Goal: Transaction & Acquisition: Purchase product/service

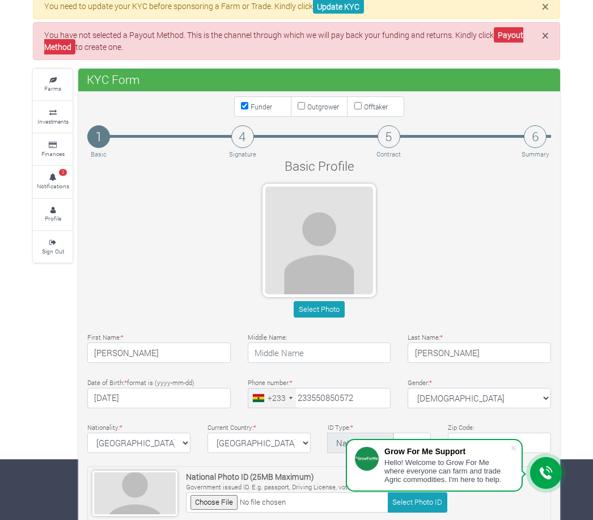
scroll to position [61, 0]
type input "55 085 0572"
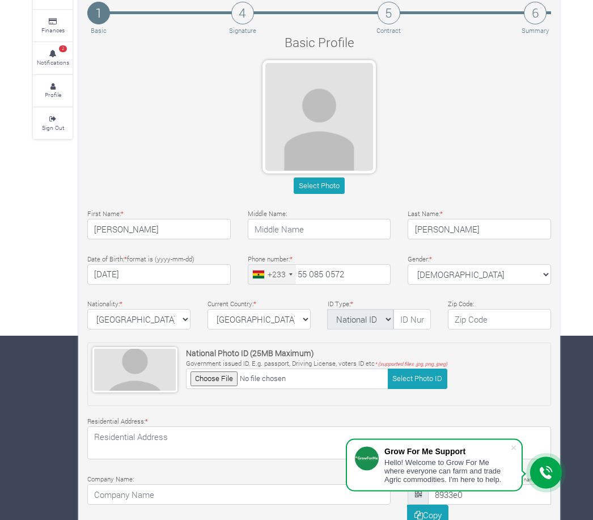
scroll to position [184, 0]
click at [410, 319] on input "text" at bounding box center [411, 319] width 37 height 20
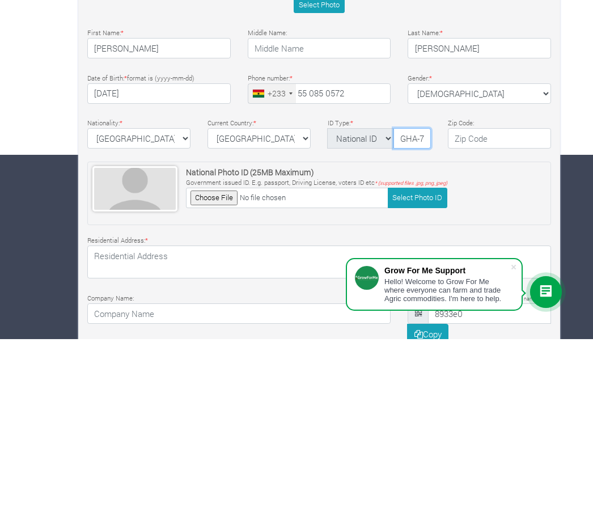
type input "GHA-722339153-3"
click at [211, 368] on input "file" at bounding box center [287, 378] width 202 height 20
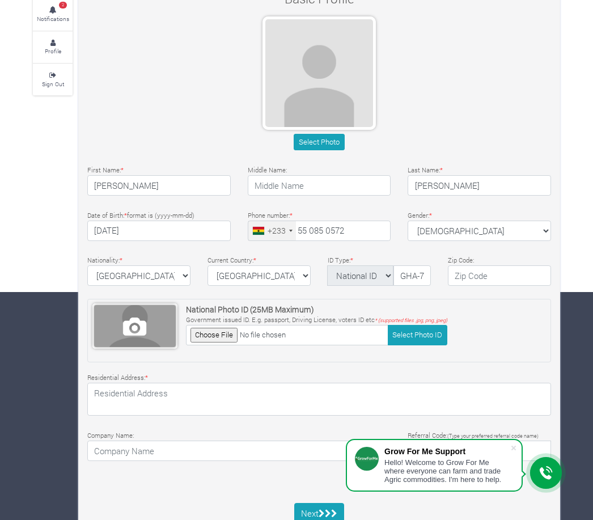
click at [143, 328] on span at bounding box center [135, 326] width 82 height 42
type input "C:\fakepath\image.jpg"
click at [330, 136] on button "Select Photo" at bounding box center [319, 142] width 50 height 16
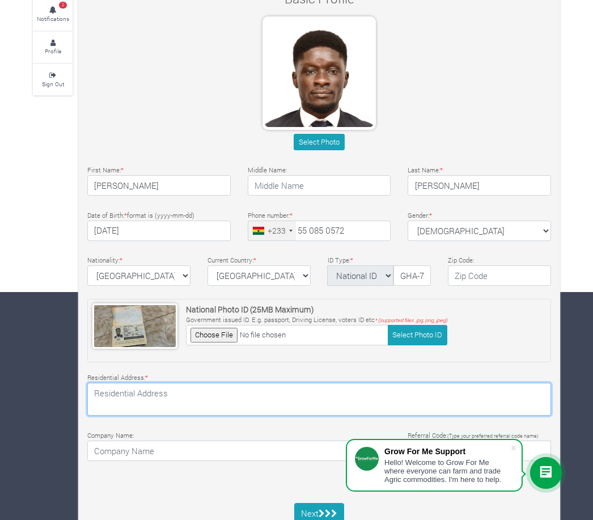
click at [266, 397] on textarea at bounding box center [319, 399] width 464 height 33
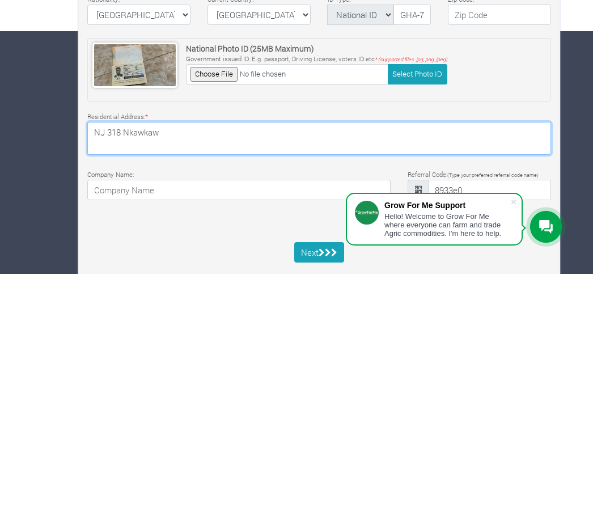
click at [120, 368] on textarea "NJ 318 Nkawkaw" at bounding box center [319, 384] width 464 height 33
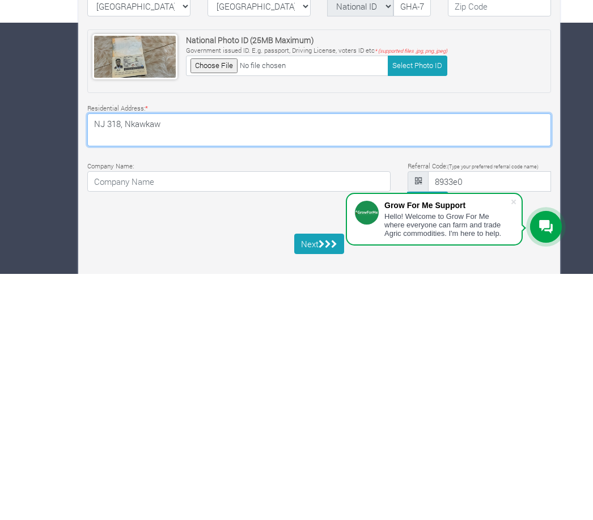
scroll to position [264, 0]
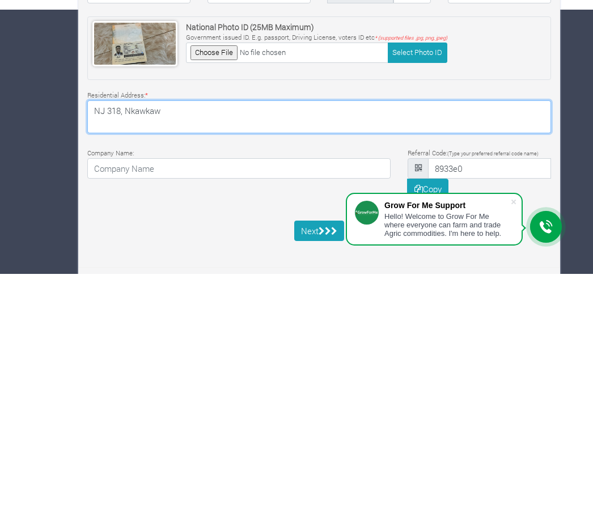
type textarea "NJ 318, Nkawkaw"
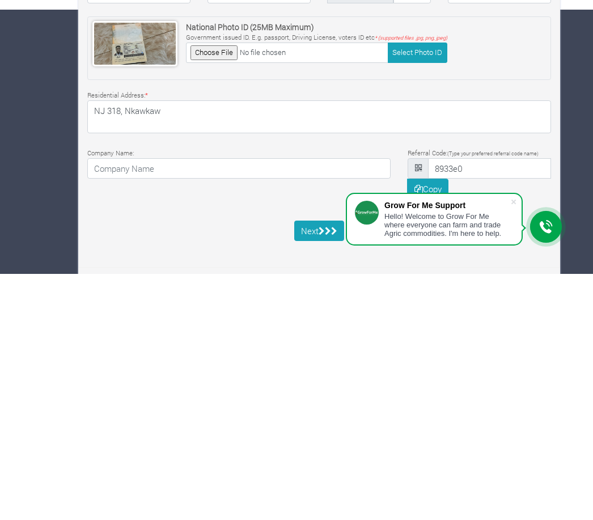
click at [195, 212] on div "Basic Profile Select Photo First Name: * Benjamin Middle Name: * *" at bounding box center [319, 226] width 481 height 547
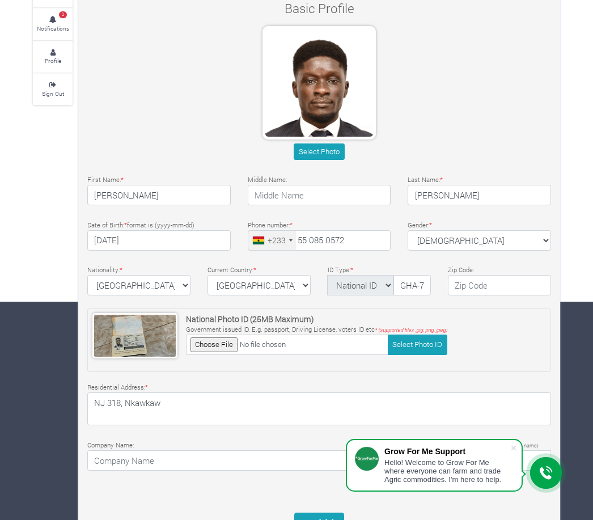
scroll to position [228, 0]
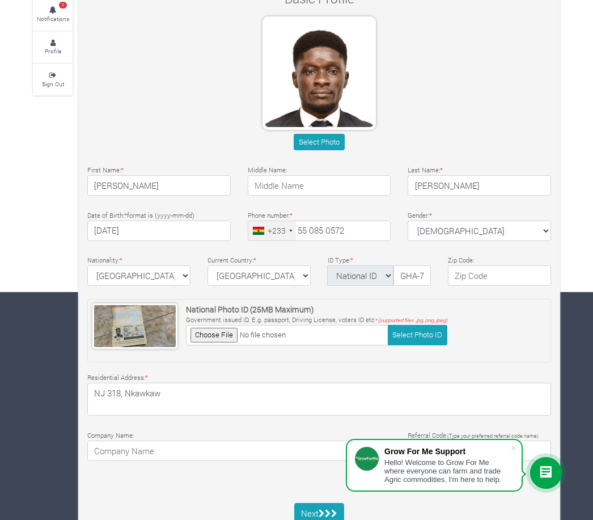
click at [324, 515] on icon "submit" at bounding box center [322, 513] width 6 height 9
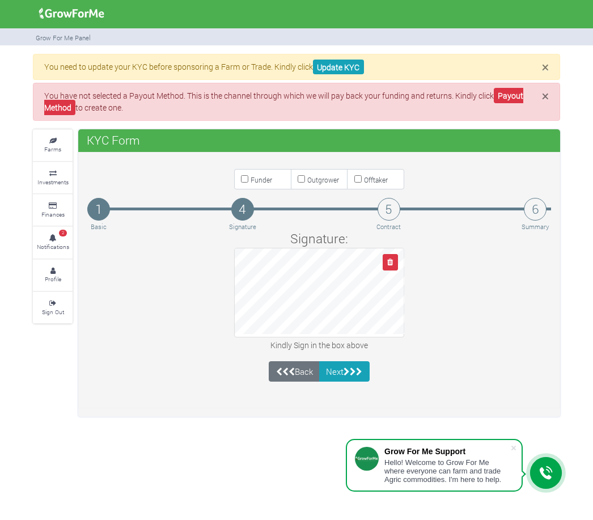
click at [348, 371] on icon "submit" at bounding box center [346, 371] width 6 height 9
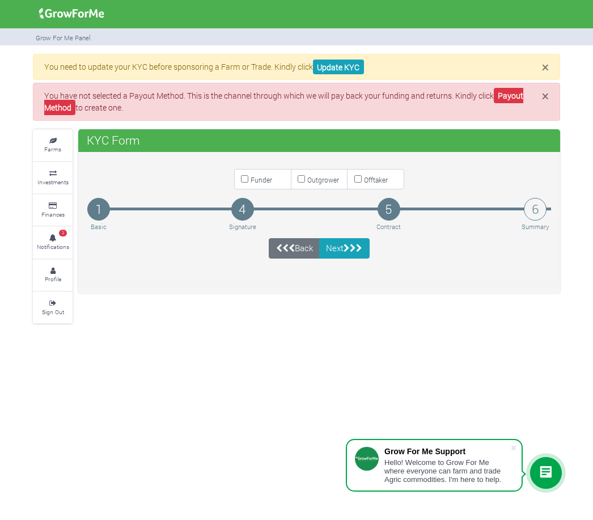
click at [341, 248] on button "Next" at bounding box center [344, 248] width 50 height 20
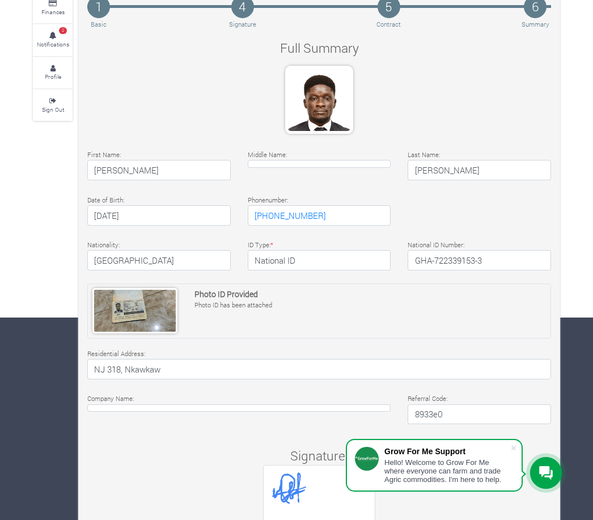
scroll to position [228, 0]
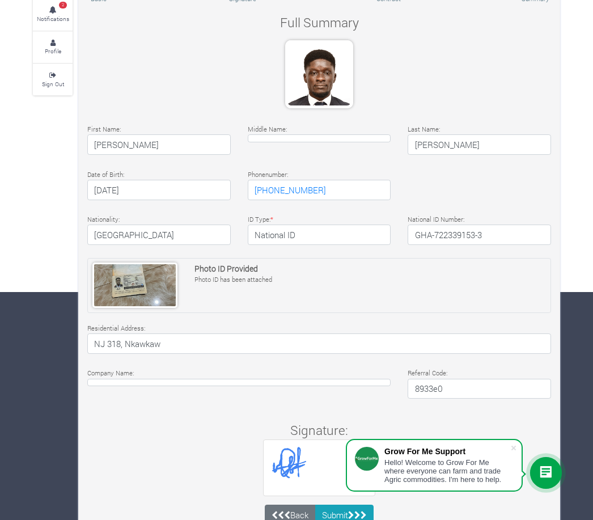
click at [515, 453] on span at bounding box center [513, 447] width 11 height 11
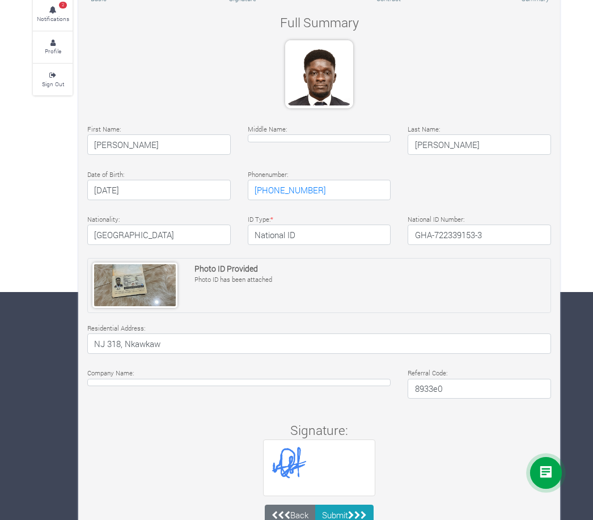
click at [351, 511] on icon "submit" at bounding box center [351, 515] width 6 height 9
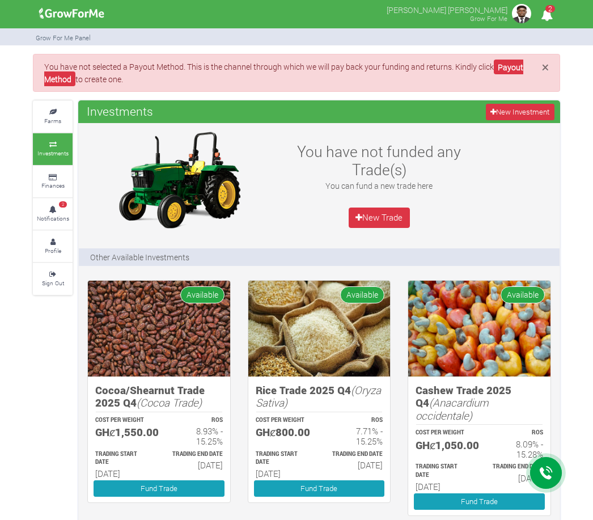
click at [513, 68] on link "Payout Method" at bounding box center [283, 73] width 479 height 27
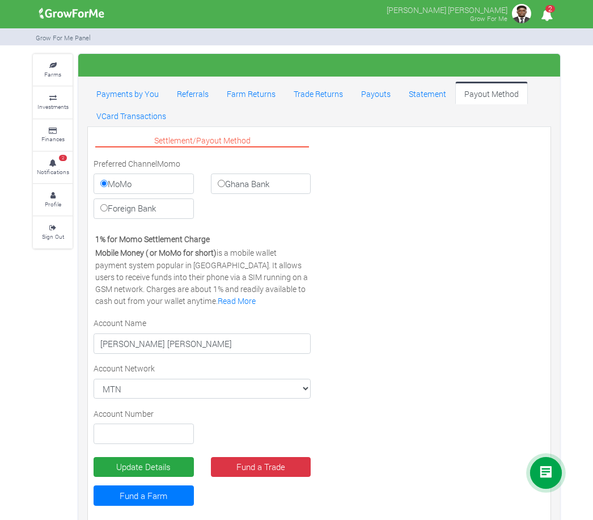
click at [223, 186] on input "Ghana Bank" at bounding box center [221, 183] width 7 height 7
radio input "true"
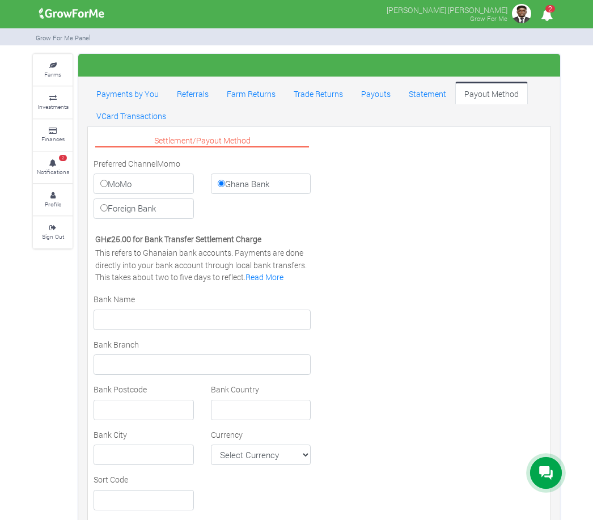
click at [104, 205] on input "Foreign Bank" at bounding box center [103, 207] width 7 height 7
radio input "true"
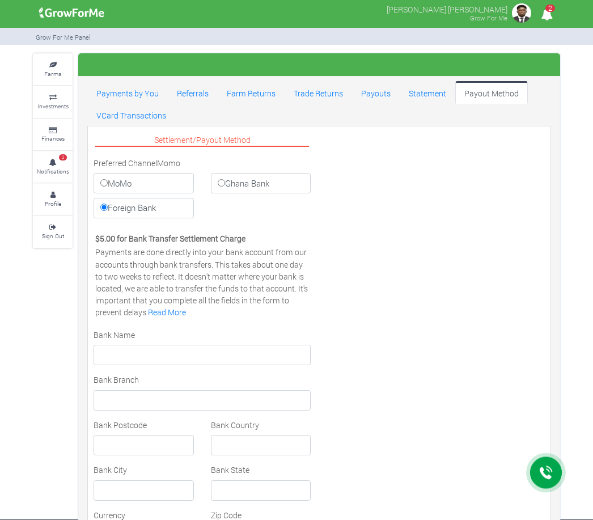
scroll to position [1, 0]
click at [222, 185] on input "Ghana Bank" at bounding box center [221, 182] width 7 height 7
radio input "true"
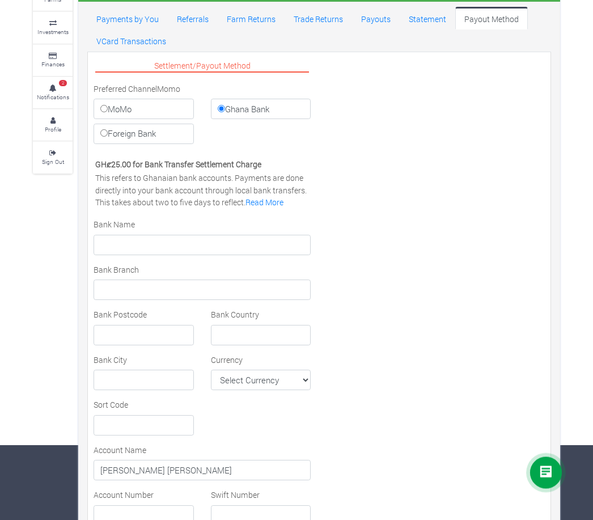
scroll to position [77, 0]
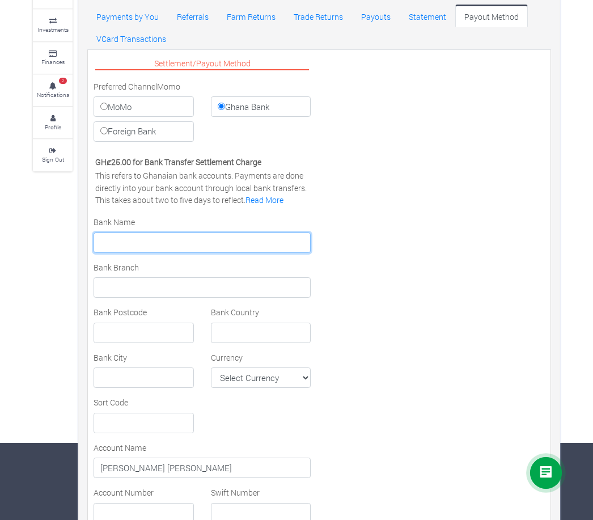
click at [159, 241] on input "text" at bounding box center [202, 242] width 217 height 20
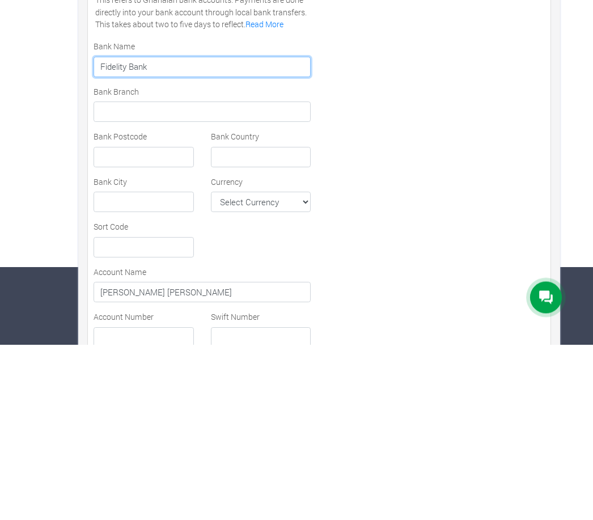
type input "Fidelity Bank"
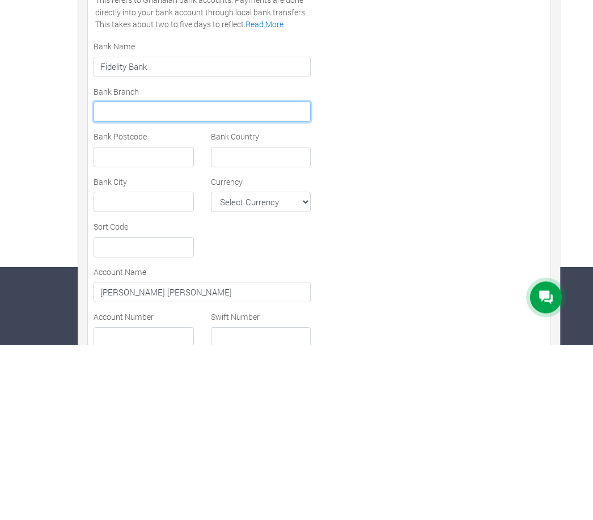
click at [169, 277] on input "text" at bounding box center [202, 287] width 217 height 20
type input "Nkawkaw"
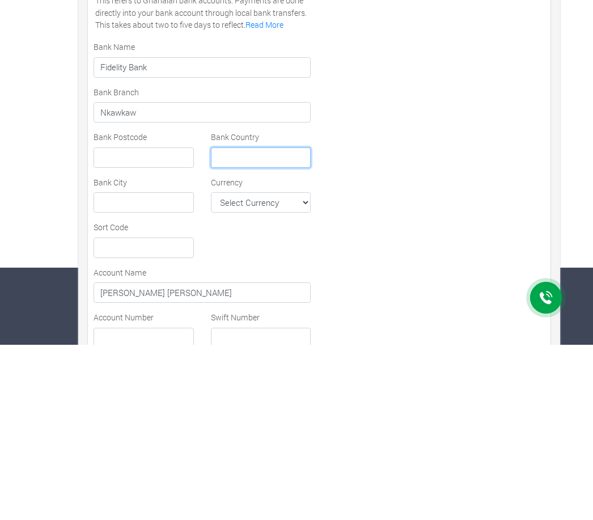
click at [248, 322] on input "text" at bounding box center [261, 332] width 100 height 20
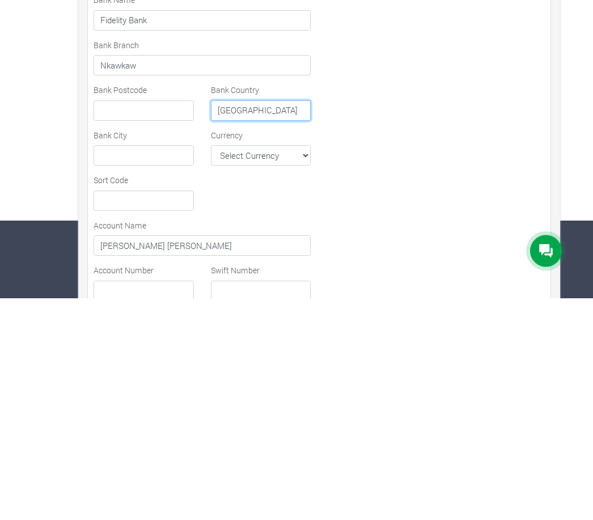
type input "[GEOGRAPHIC_DATA]"
click at [269, 367] on select "Select Currency AFN ALL DZD AOA ARS AMD AWG AUD AZN BHD BSD BDT BBD BYN BZD BMD…" at bounding box center [261, 377] width 100 height 20
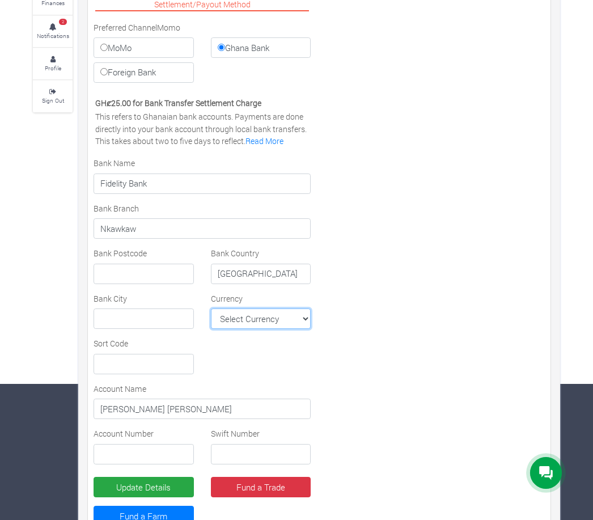
select select "GHS"
click at [137, 445] on input "text" at bounding box center [144, 454] width 100 height 20
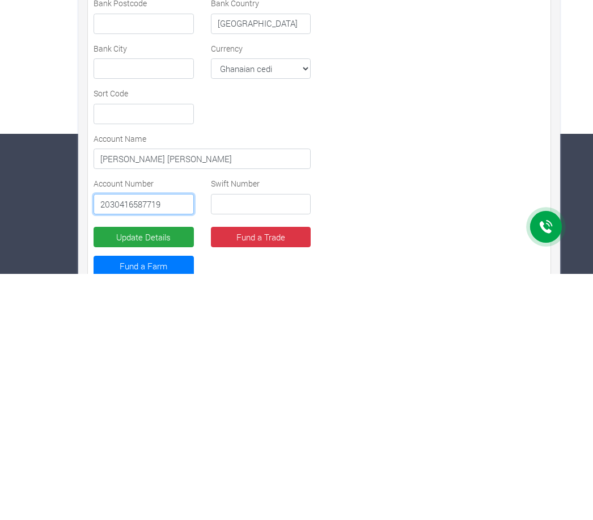
scroll to position [172, 0]
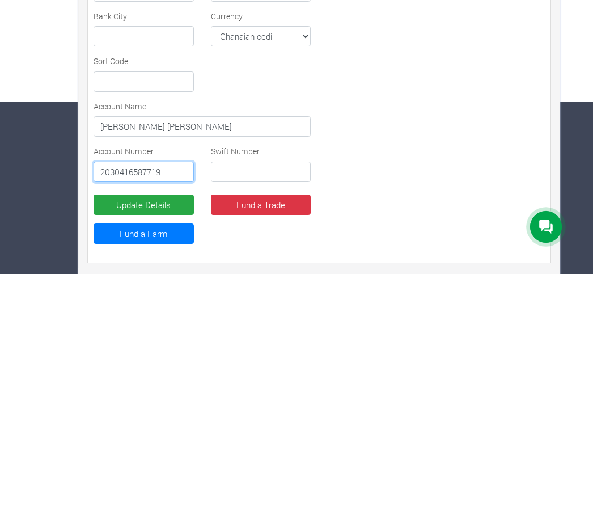
type input "2030416587719"
click at [152, 440] on button "Update Details" at bounding box center [144, 450] width 100 height 20
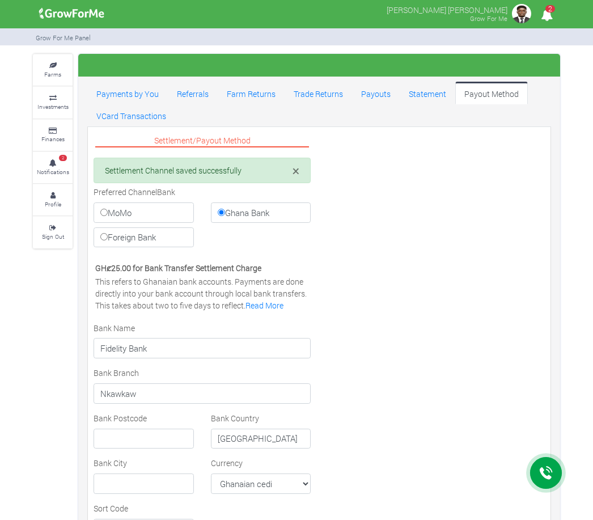
select select "GHS"
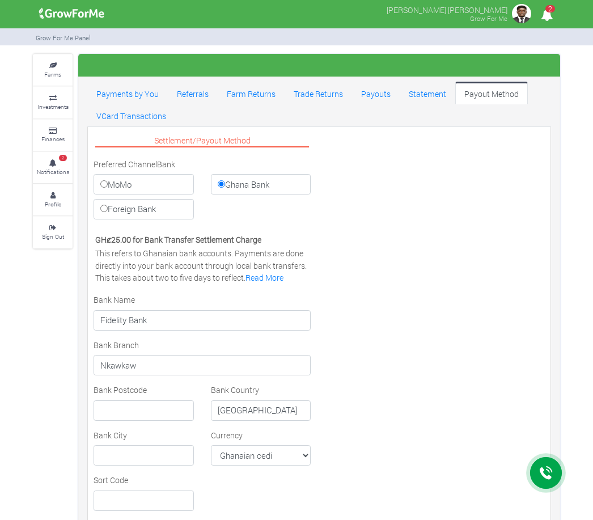
click at [56, 103] on small "Investments" at bounding box center [52, 107] width 31 height 8
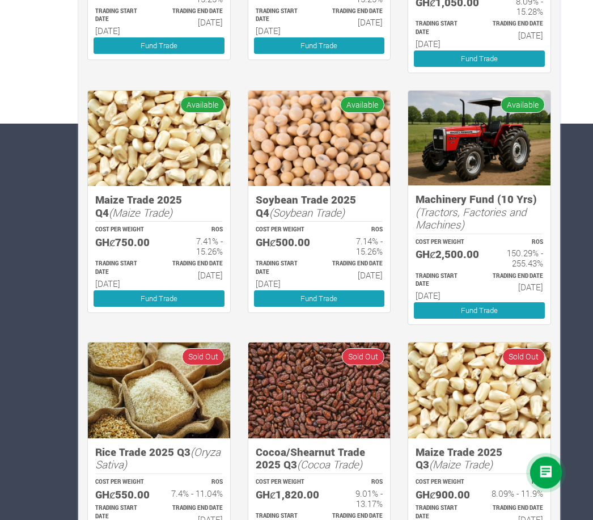
scroll to position [396, 0]
click at [480, 307] on link "Fund Trade" at bounding box center [479, 310] width 131 height 16
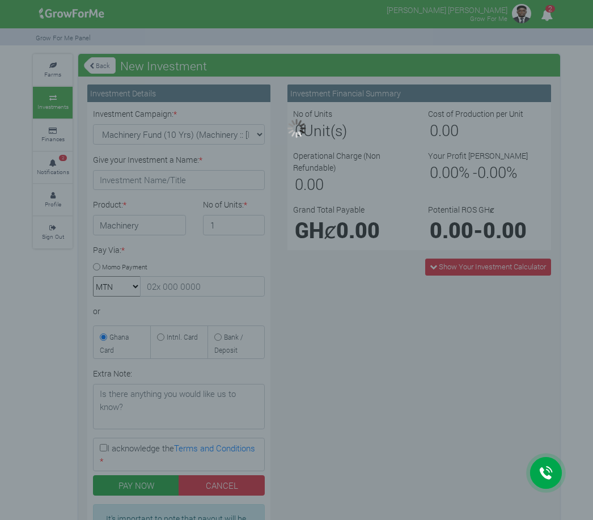
type input "1"
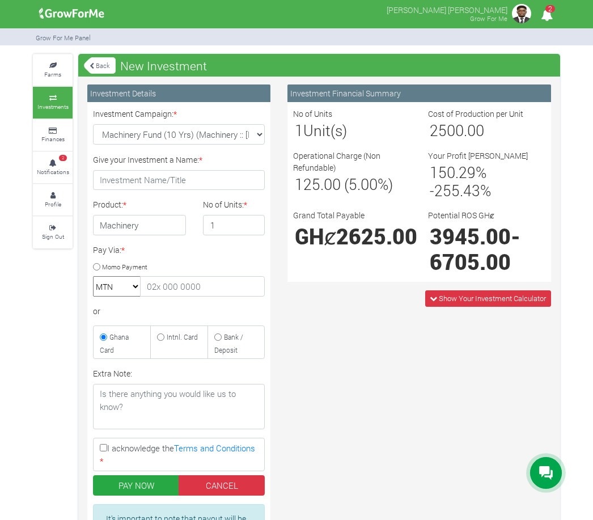
click at [221, 335] on input "Bank / Deposit" at bounding box center [217, 336] width 7 height 7
radio input "true"
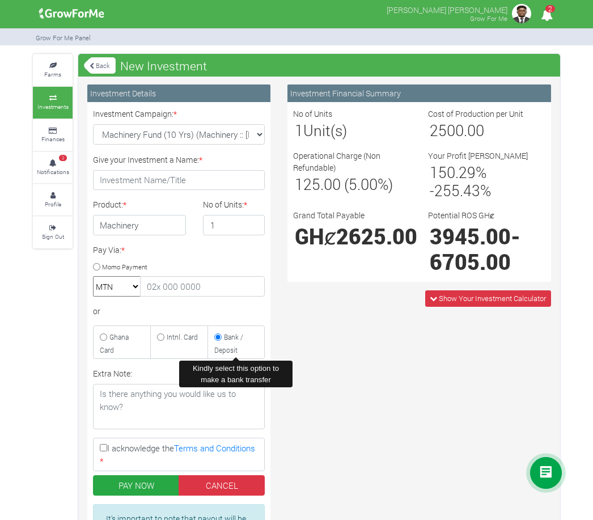
click at [167, 164] on label "Give your Investment a Name: *" at bounding box center [147, 160] width 109 height 12
click at [167, 170] on input "Give your Investment a Name: *" at bounding box center [179, 180] width 172 height 20
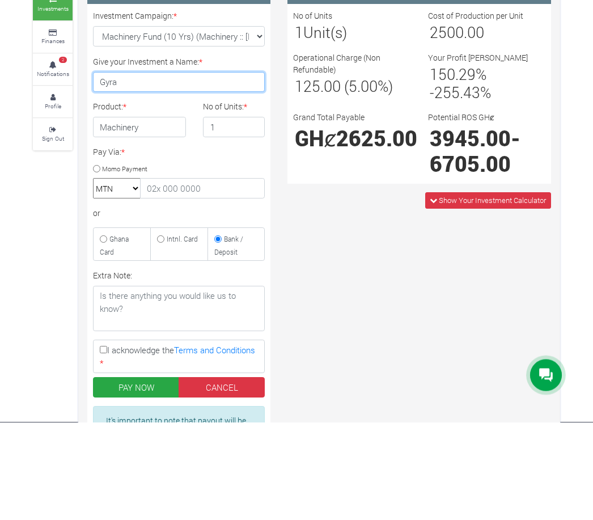
type input "Gyra"
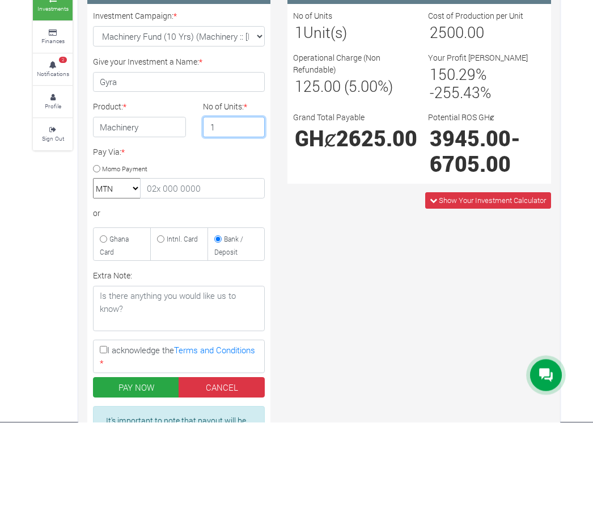
click at [234, 215] on input "1" at bounding box center [234, 225] width 62 height 20
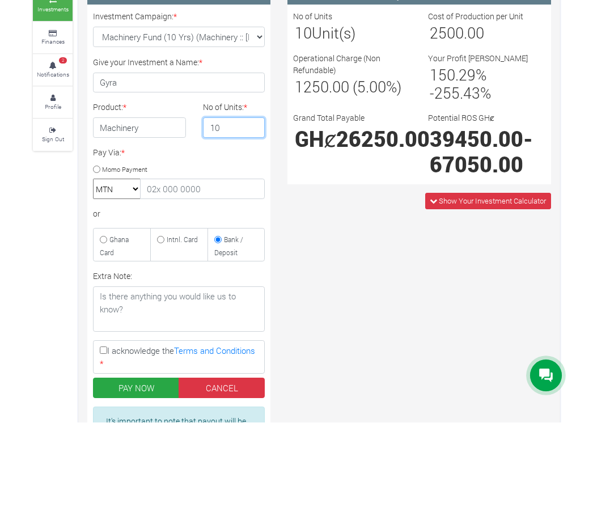
type input "1"
type input "3"
type input "20"
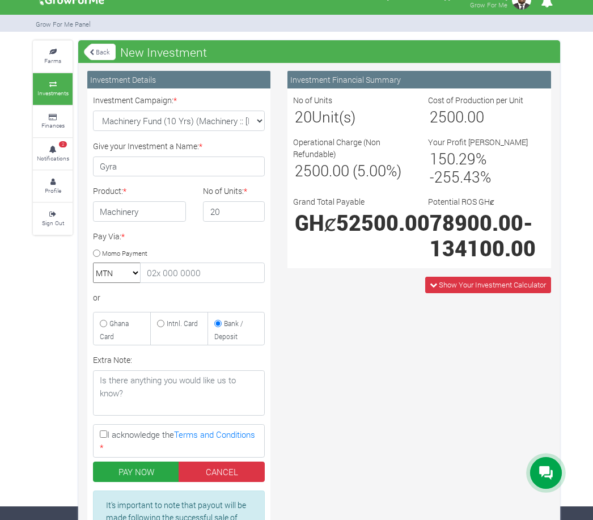
scroll to position [12, 0]
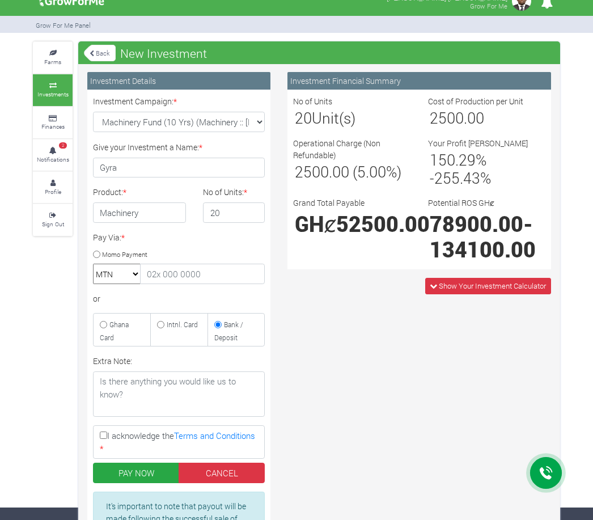
click at [439, 283] on span "Show Your Investment Calculator" at bounding box center [492, 286] width 107 height 10
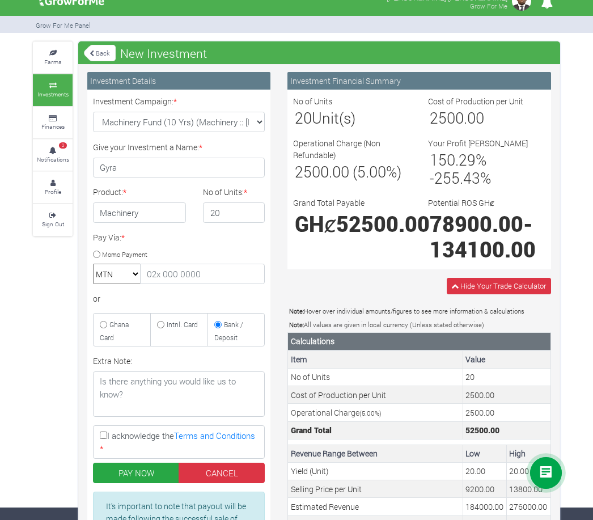
scroll to position [20, 0]
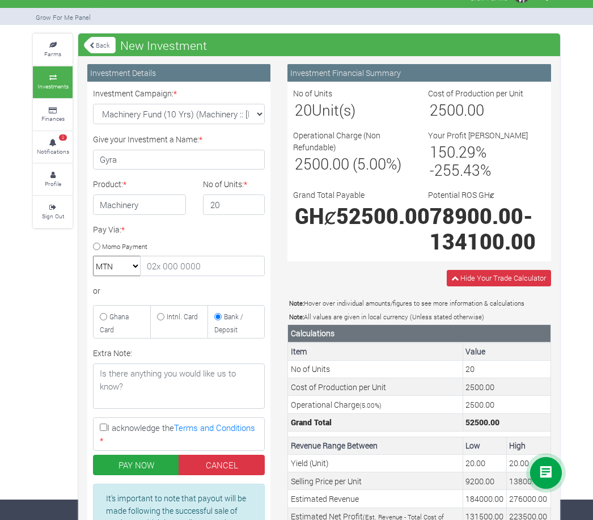
click at [104, 427] on input "I acknowledge the Terms and Conditions *" at bounding box center [103, 426] width 7 height 7
checkbox input "true"
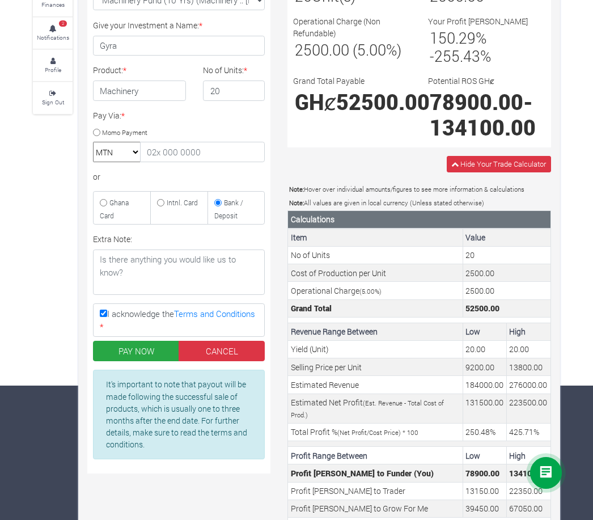
scroll to position [172, 0]
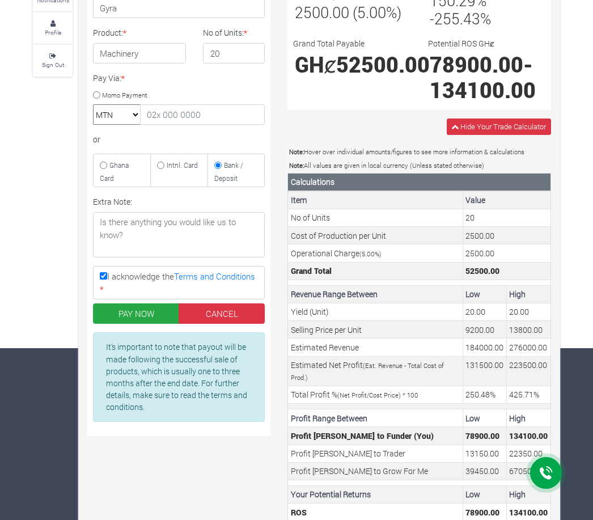
click at [490, 431] on td "78900.00" at bounding box center [484, 436] width 44 height 18
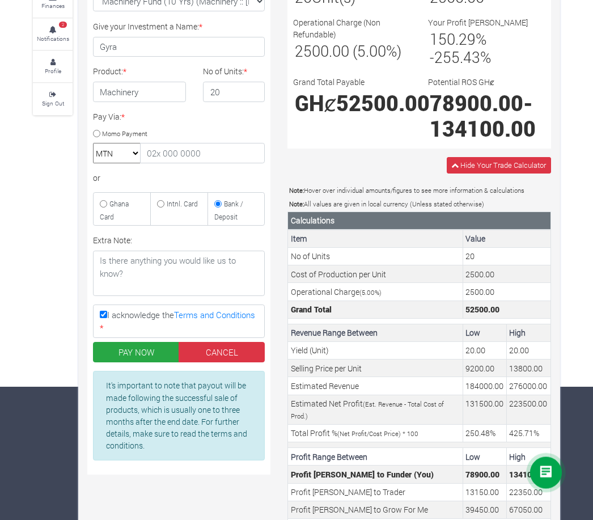
scroll to position [133, 0]
click at [122, 350] on button "PAY NOW" at bounding box center [136, 352] width 86 height 20
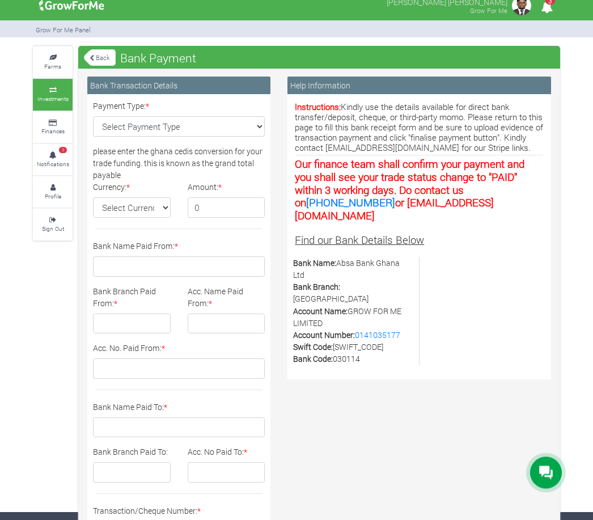
scroll to position [8, 0]
click at [164, 128] on select "Select Payment Type Cash Deposit Bank Transfer Cheque Stripe" at bounding box center [179, 126] width 172 height 20
select select "Bank Transfer"
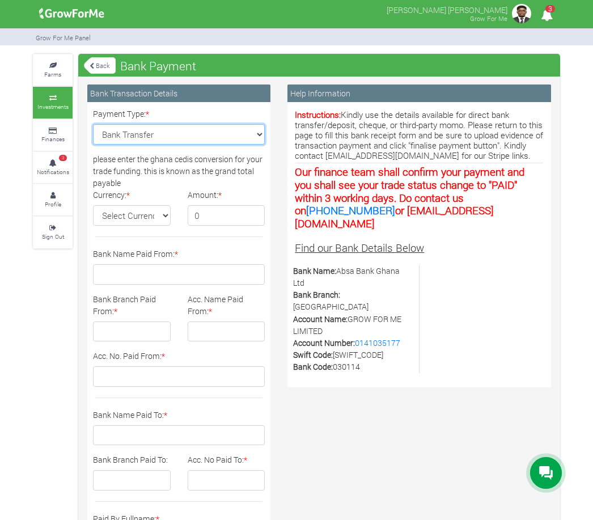
scroll to position [20, 0]
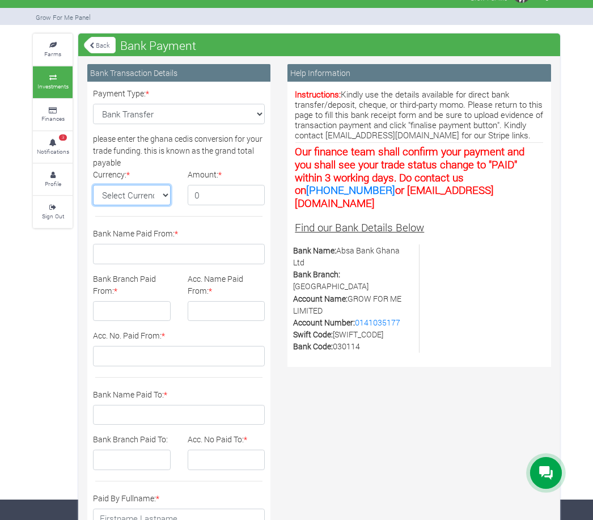
click at [136, 189] on select "Select Currency GH¢" at bounding box center [132, 195] width 78 height 20
select select "GH¢"
click at [201, 197] on input "0" at bounding box center [227, 195] width 78 height 20
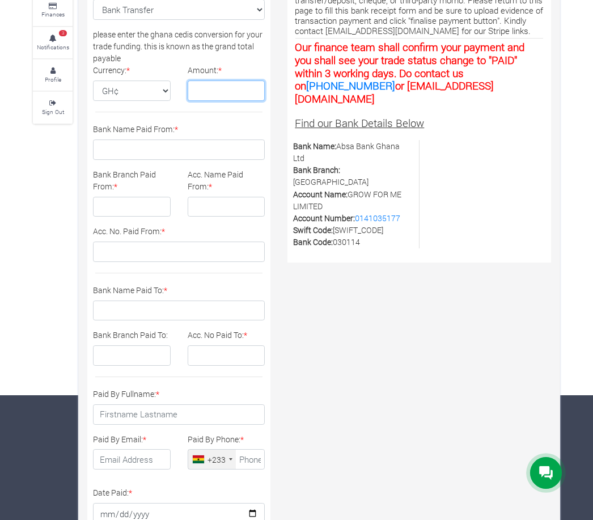
scroll to position [109, 0]
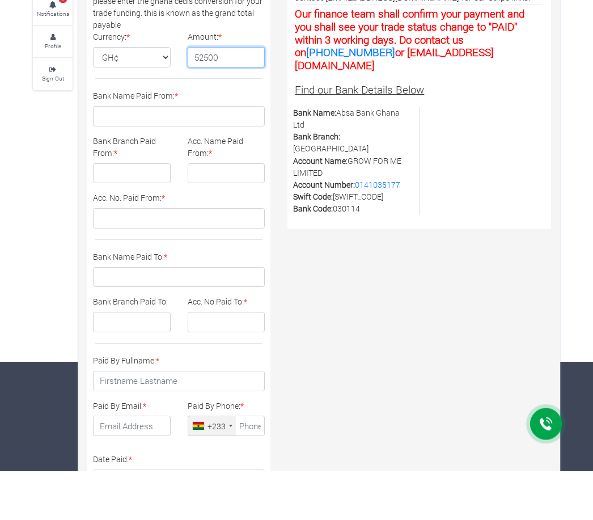
type input "52500"
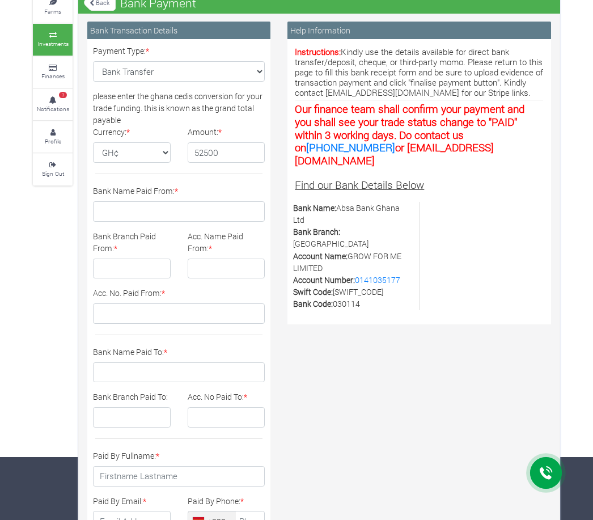
scroll to position [62, 0]
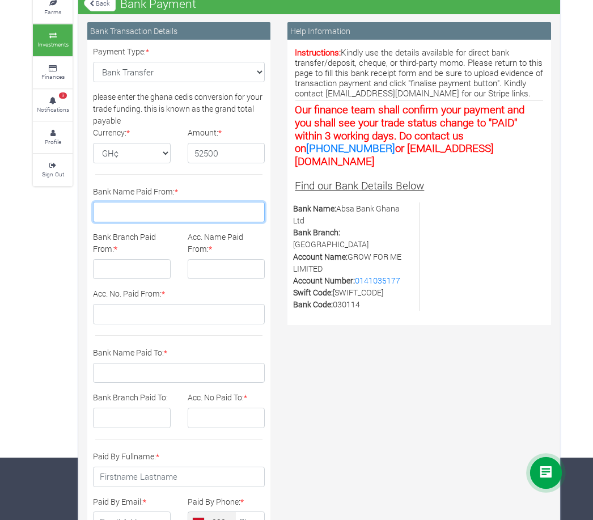
click at [216, 205] on input "Bank Name Paid From: *" at bounding box center [179, 212] width 172 height 20
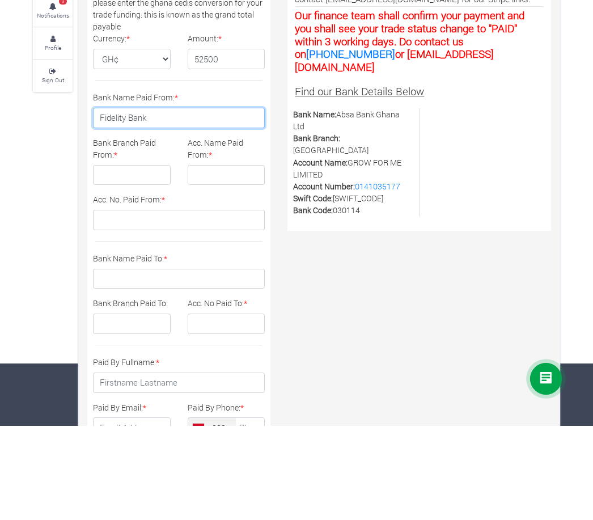
type input "Fidelity Bank"
click at [138, 259] on input "Bank Branch Paid From: *" at bounding box center [132, 269] width 78 height 20
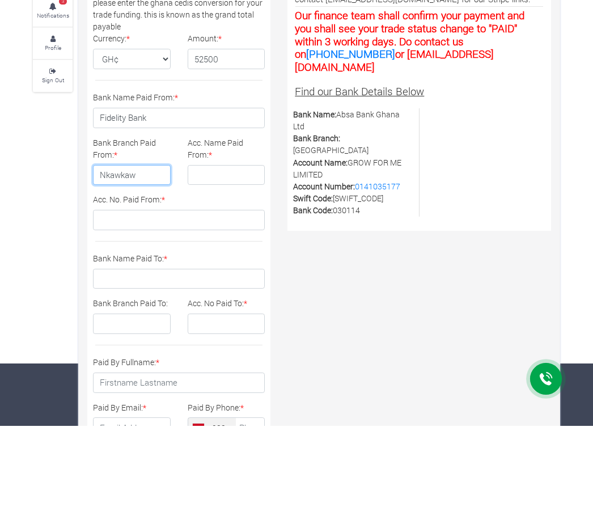
type input "Nkawkaw"
click at [219, 259] on input "Acc. Name Paid From: *" at bounding box center [227, 269] width 78 height 20
type input "[PERSON_NAME] [PERSON_NAME]"
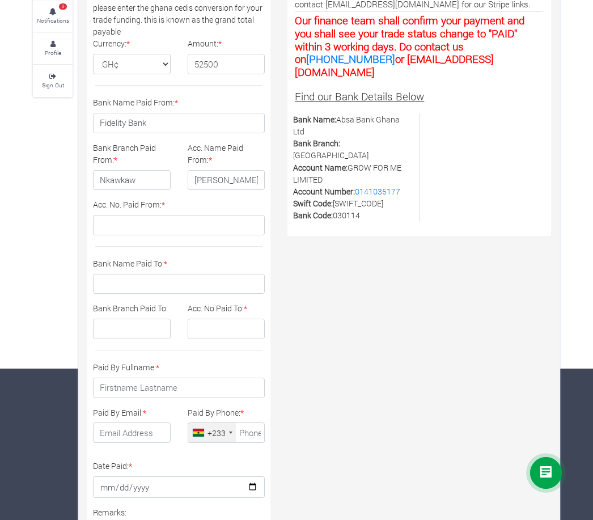
scroll to position [151, 0]
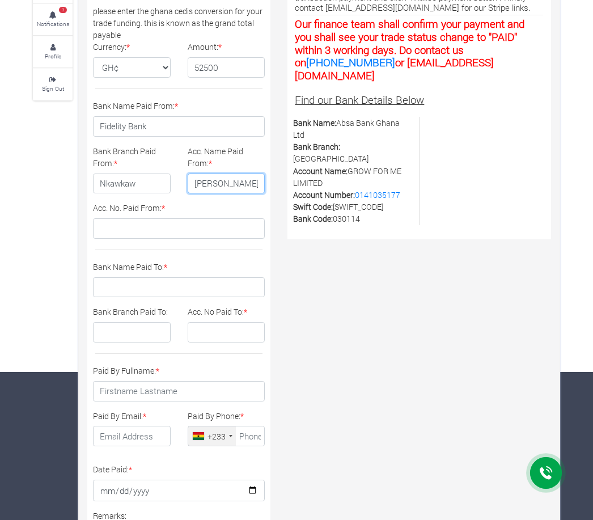
click at [235, 184] on input "[PERSON_NAME] [PERSON_NAME]" at bounding box center [227, 183] width 78 height 20
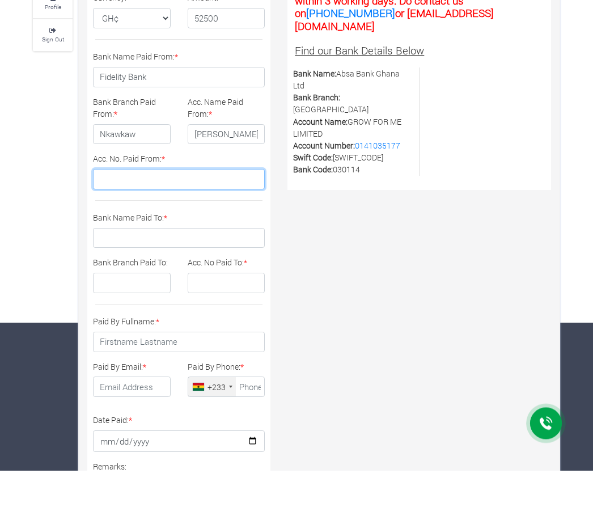
click at [202, 219] on input "Acc. No. Paid From: *" at bounding box center [179, 229] width 172 height 20
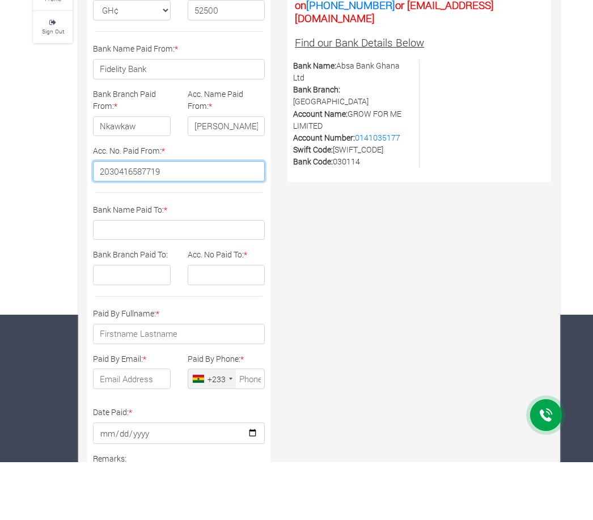
type input "2030416587719"
click at [350, 117] on p "Bank Name: Absa Bank Ghana Ltd" at bounding box center [351, 129] width 117 height 24
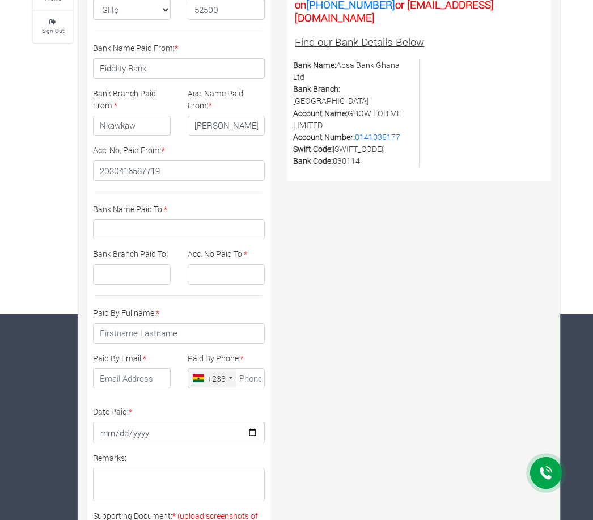
copy p "Absa Bank Ghana Ltd"
click at [150, 228] on input "Bank Name Paid To: *" at bounding box center [179, 229] width 172 height 20
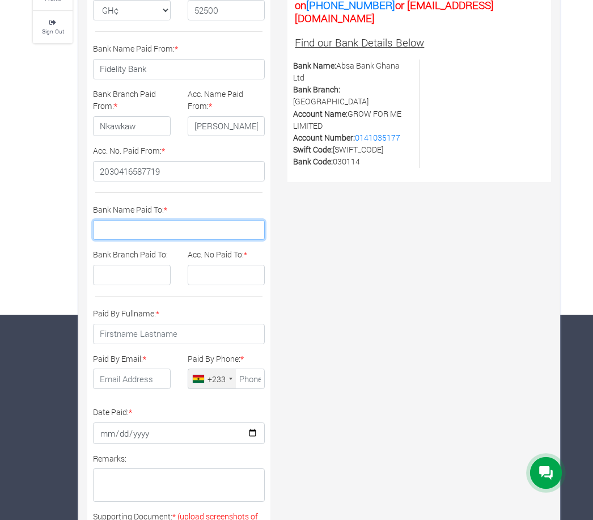
click at [127, 224] on input "Bank Name Paid To: *" at bounding box center [179, 230] width 172 height 20
paste input "Absa Bank Ghana Ltd"
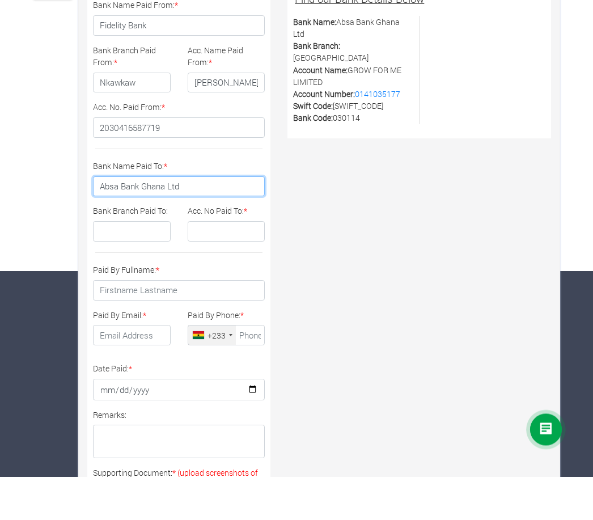
type input "Absa Bank Ghana Ltd"
click at [354, 83] on p "Bank Branch: Ring Road Central Branch" at bounding box center [351, 95] width 117 height 24
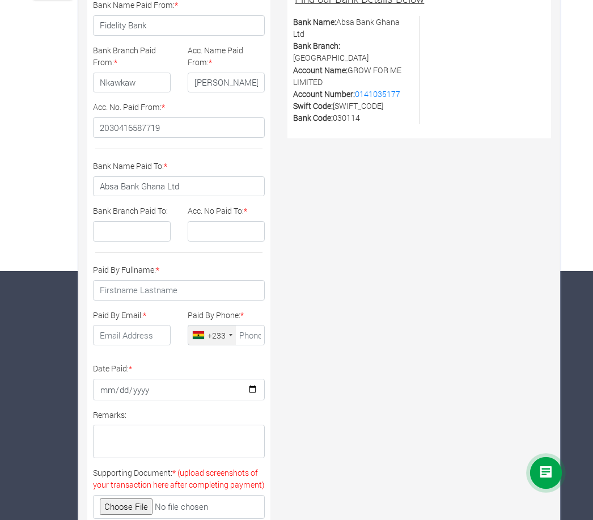
copy p "Ring Road Central Branch"
click at [133, 238] on input "Bank Branch Paid To:" at bounding box center [132, 231] width 78 height 20
click at [124, 228] on input "Bank Branch Paid To:" at bounding box center [132, 231] width 78 height 20
paste input "Ring Road Central Branch"
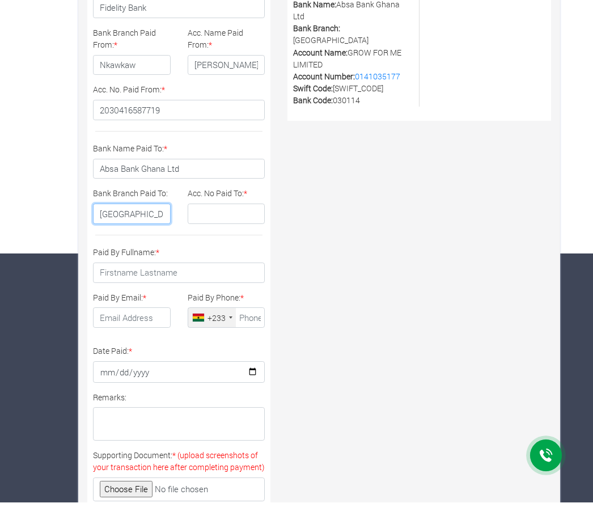
type input "Ring Road Central Branch"
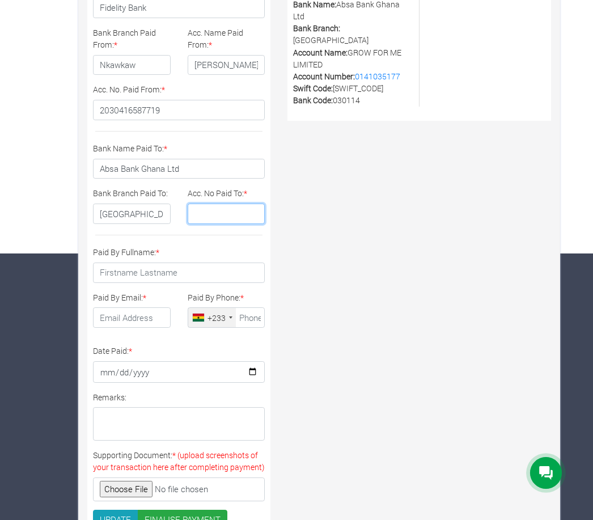
click at [218, 211] on input "Acc. No Paid To: *" at bounding box center [227, 213] width 78 height 20
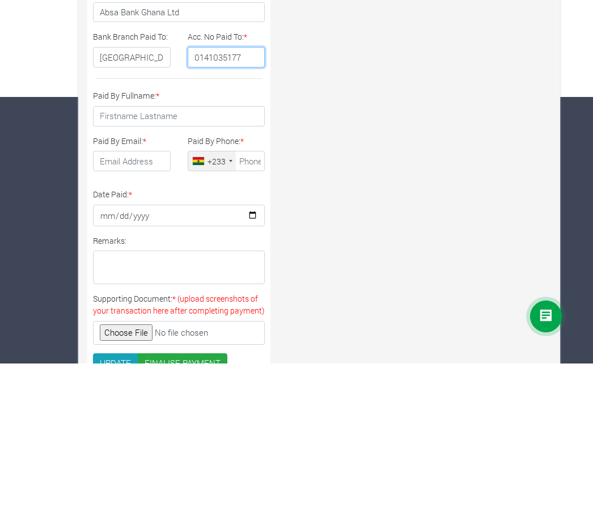
type input "0141035177"
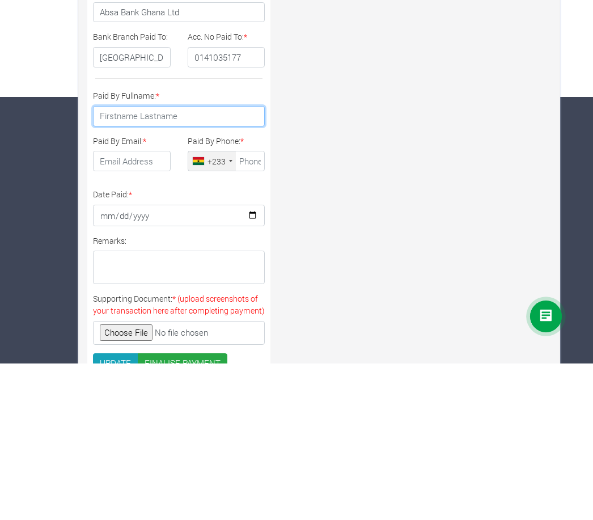
click at [198, 262] on input "Paid By Fullname: *" at bounding box center [179, 272] width 172 height 20
type input "Benjamin Okyere Gyan"
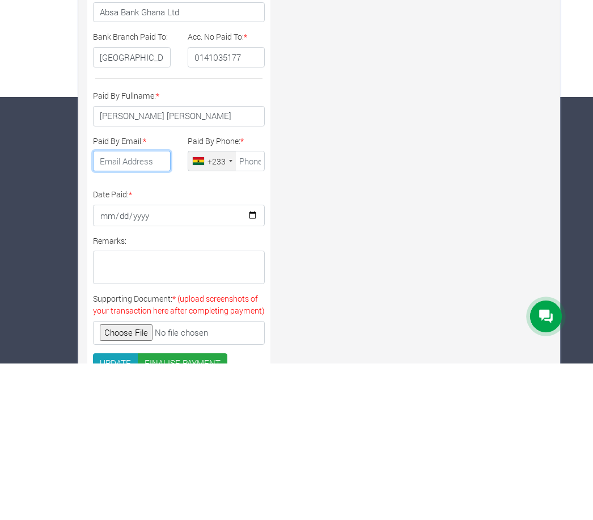
click at [136, 307] on input "Paid By Email: *" at bounding box center [132, 317] width 78 height 20
type input "okyeregyanben@yahoo.com"
type input "55 085 0572"
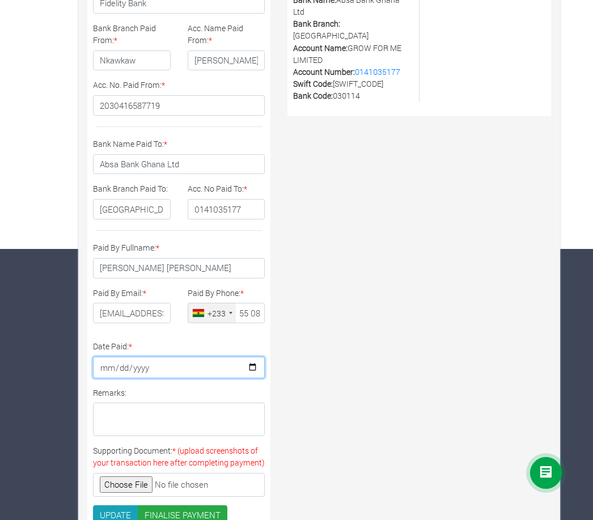
click at [156, 363] on input "Date Paid: *" at bounding box center [179, 367] width 172 height 22
type input "2025-08-18"
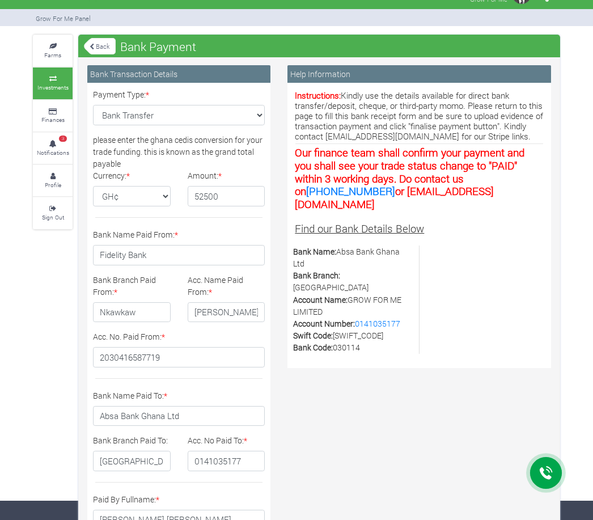
scroll to position [0, 0]
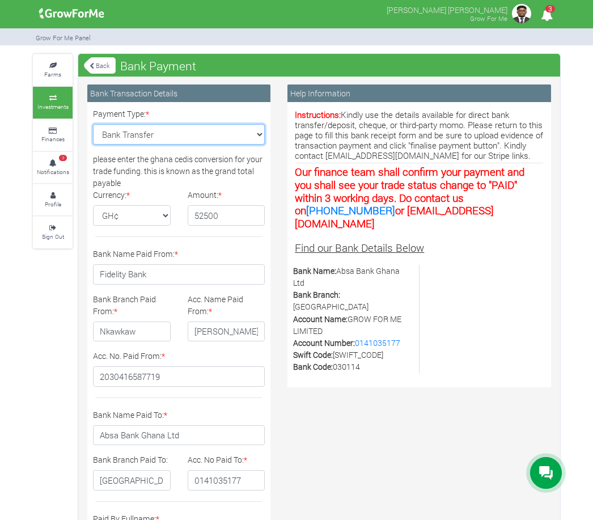
click at [237, 143] on select "Select Payment Type Cash Deposit Bank Transfer Cheque Stripe" at bounding box center [179, 134] width 172 height 20
click at [58, 168] on small "Notifications" at bounding box center [53, 172] width 32 height 8
click at [54, 168] on small "Notifications" at bounding box center [53, 172] width 32 height 8
click at [57, 103] on small "Investments" at bounding box center [52, 107] width 31 height 8
click at [58, 161] on link "3 Notifications" at bounding box center [53, 167] width 40 height 31
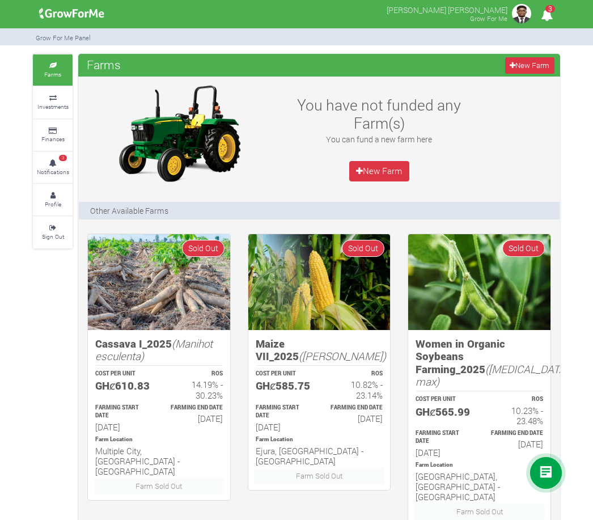
click at [380, 175] on link "New Farm" at bounding box center [379, 171] width 60 height 20
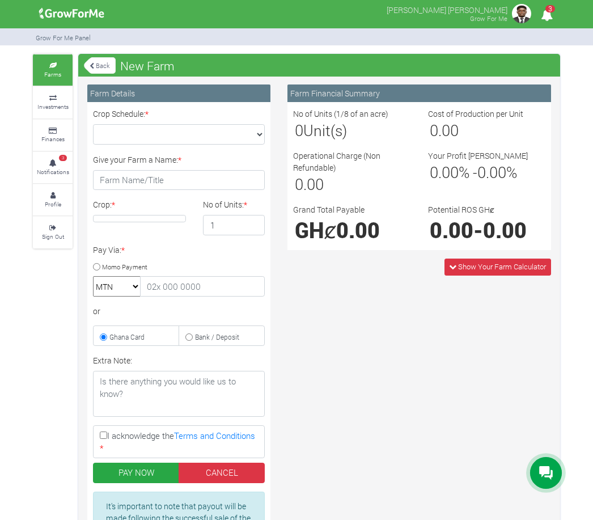
click at [61, 93] on link "Investments" at bounding box center [53, 102] width 40 height 31
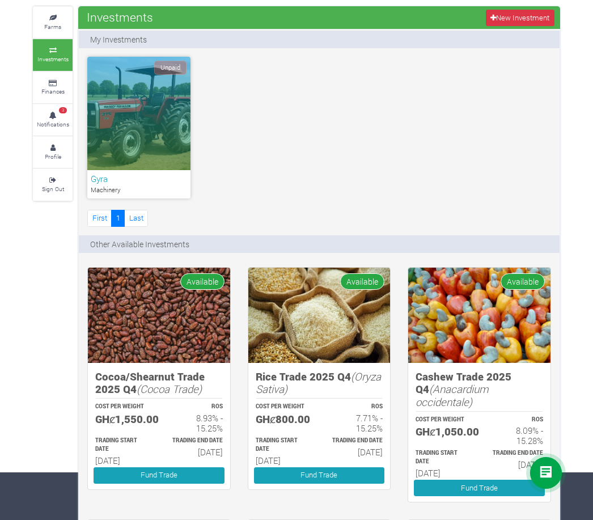
scroll to position [45, 0]
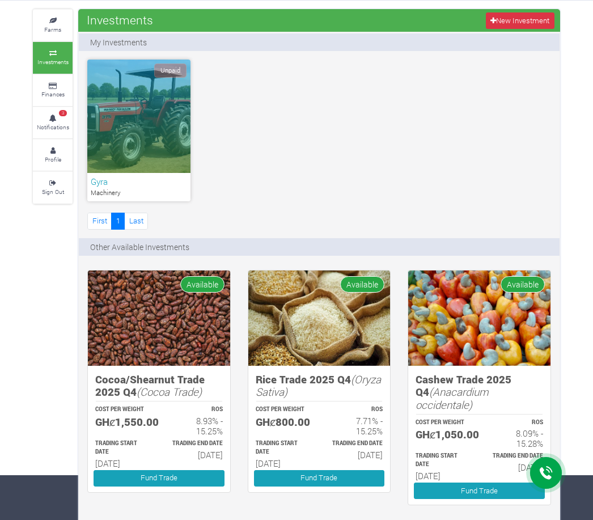
click at [156, 182] on h6 "Gyra" at bounding box center [139, 181] width 96 height 10
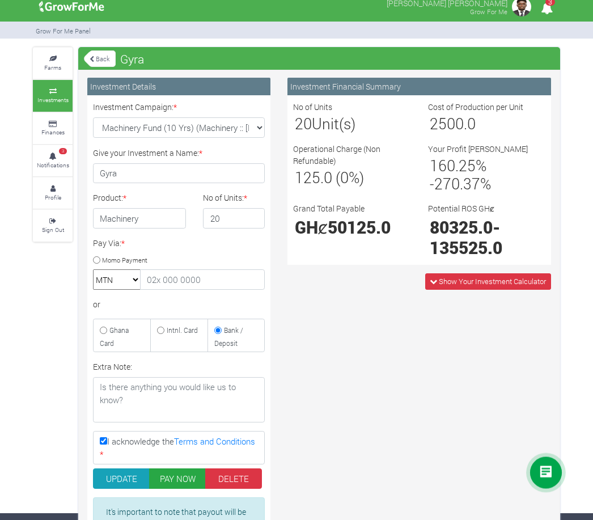
scroll to position [7, 0]
click at [234, 216] on input "20" at bounding box center [234, 218] width 62 height 20
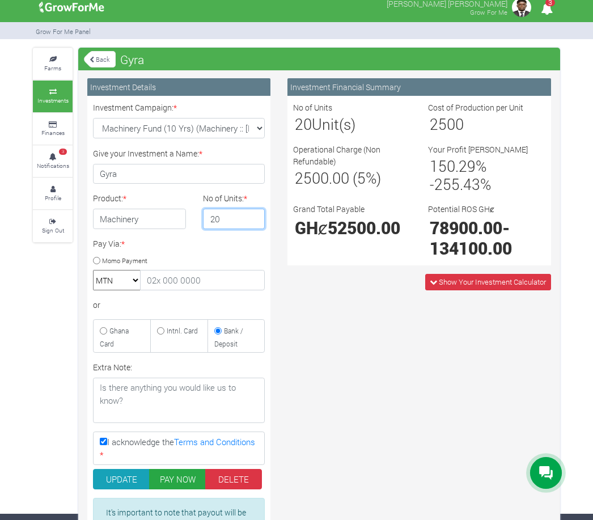
type input "2"
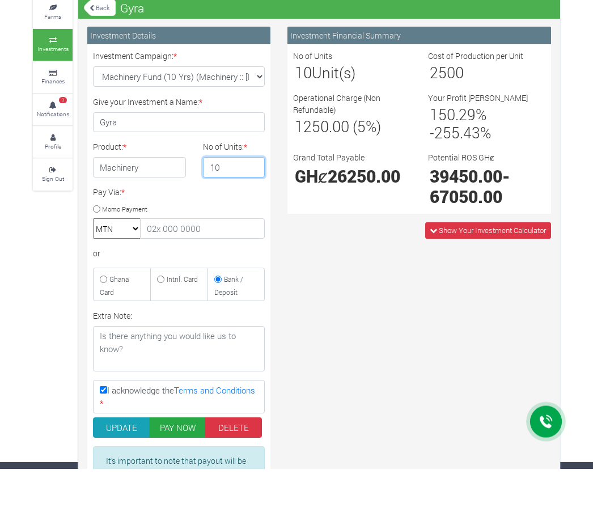
type input "1"
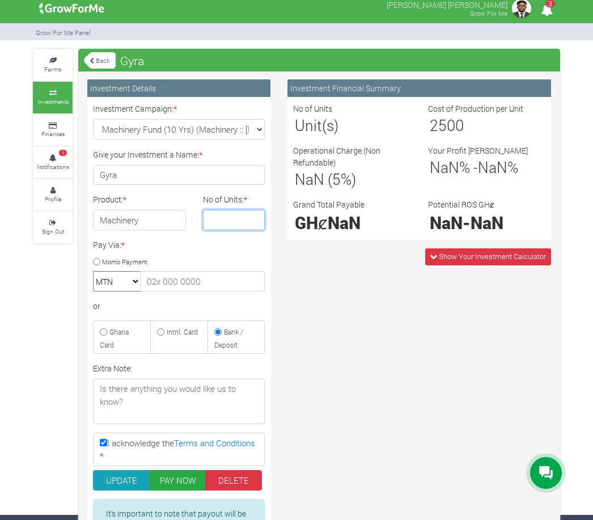
scroll to position [0, 0]
